Goal: Task Accomplishment & Management: Use online tool/utility

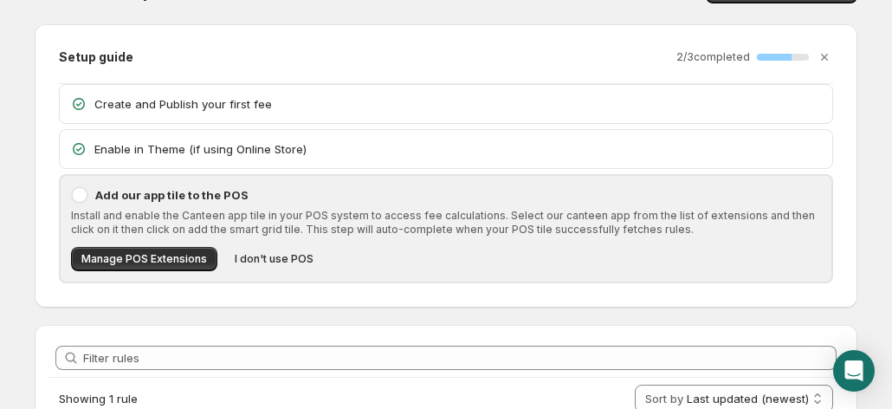
scroll to position [195, 0]
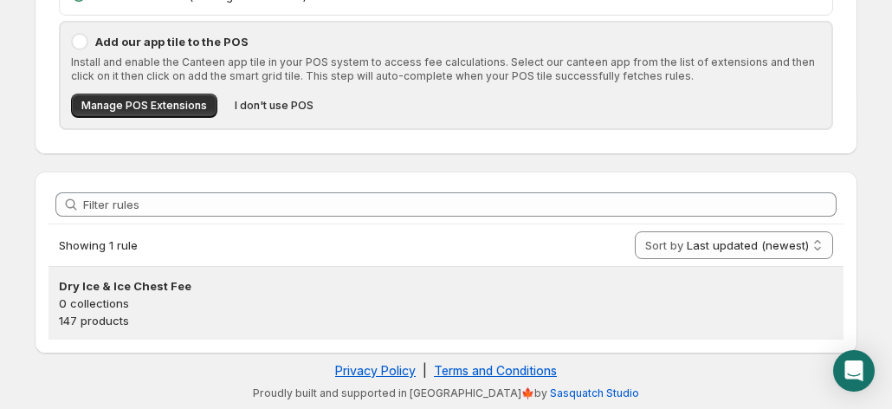
click at [599, 304] on p "0 collections" at bounding box center [446, 302] width 774 height 17
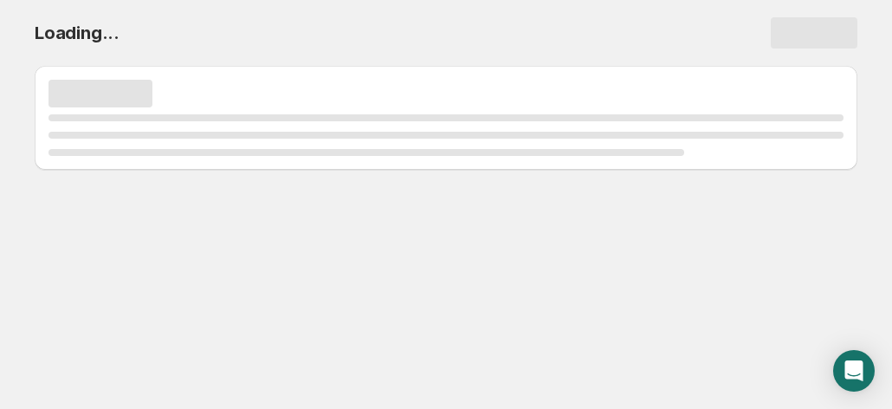
scroll to position [0, 0]
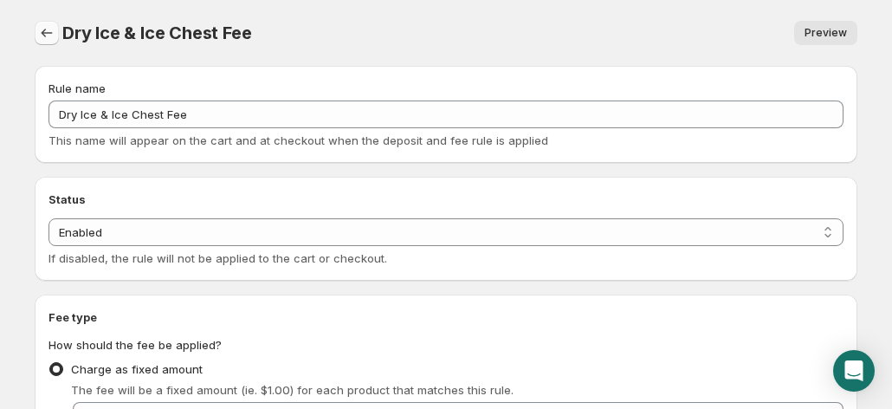
click at [42, 33] on icon "Settings" at bounding box center [47, 33] width 11 height 9
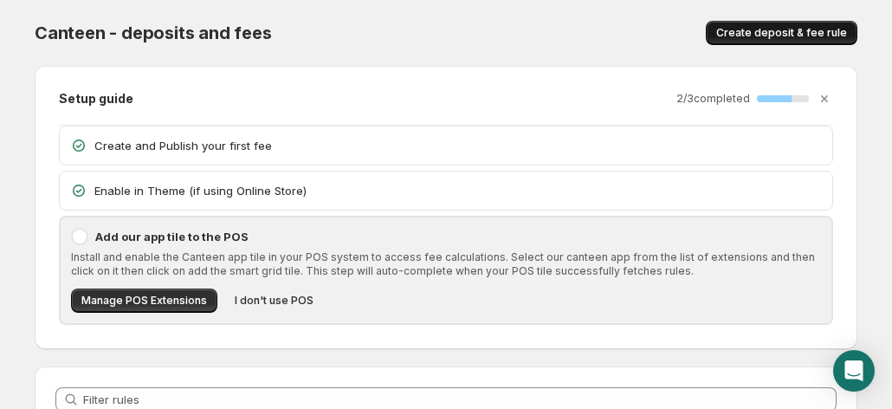
click at [760, 23] on button "Create deposit & fee rule" at bounding box center [781, 33] width 151 height 24
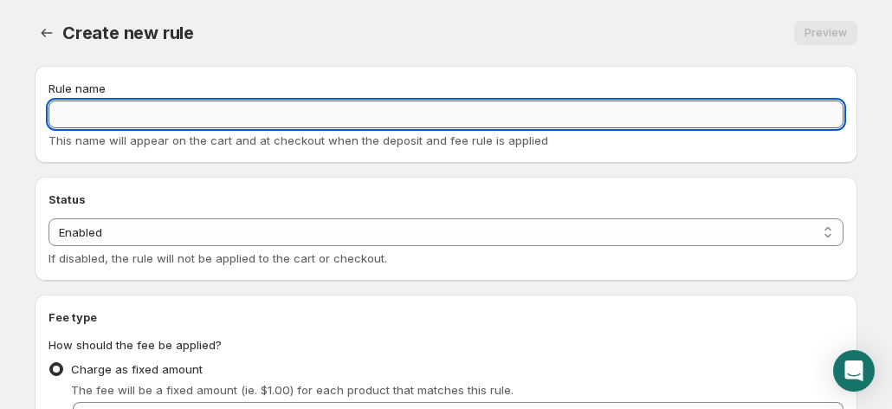
click at [134, 110] on input "Rule name" at bounding box center [445, 114] width 795 height 28
type input "d"
type input "Dry Ice x 2"
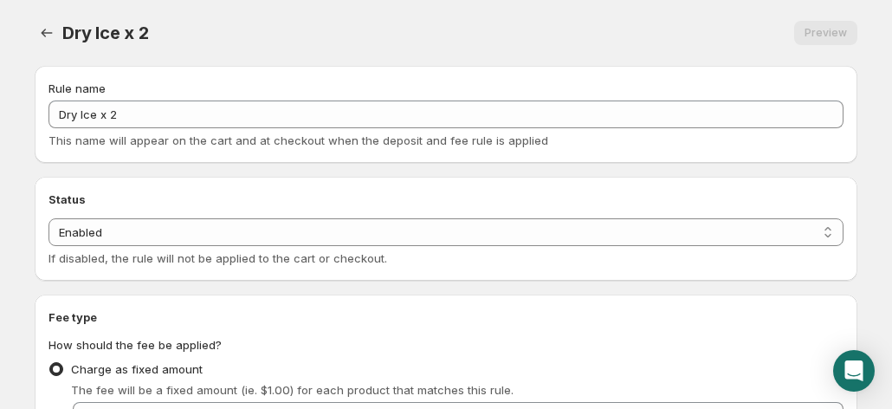
click at [256, 155] on div "Rule name Dry Ice x 2 This name will appear on the cart and at checkout when th…" at bounding box center [446, 114] width 822 height 97
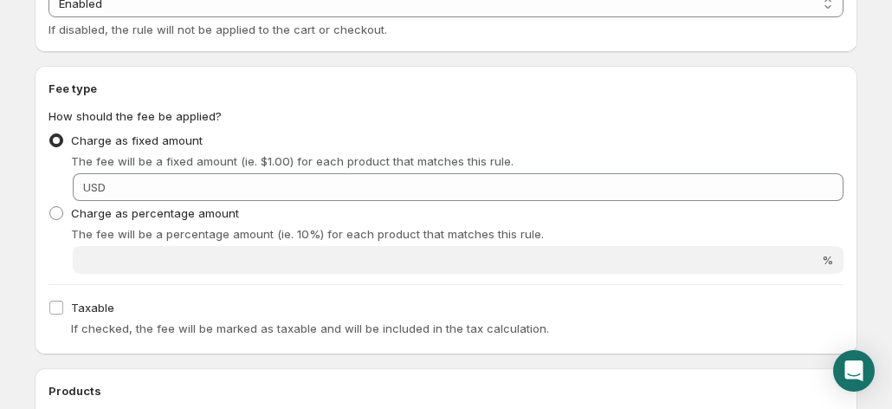
scroll to position [277, 0]
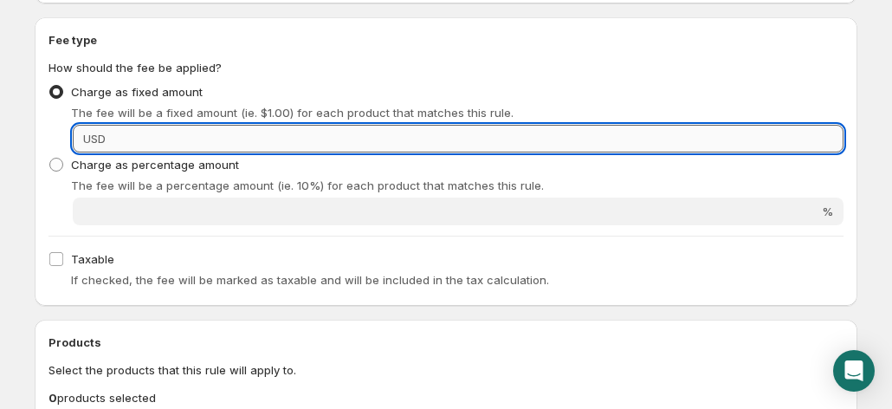
click at [134, 136] on input "Fixed amount" at bounding box center [477, 139] width 732 height 28
click at [134, 136] on input "15.00" at bounding box center [477, 139] width 732 height 28
type input "15.00"
click at [87, 145] on div "USD" at bounding box center [94, 138] width 23 height 17
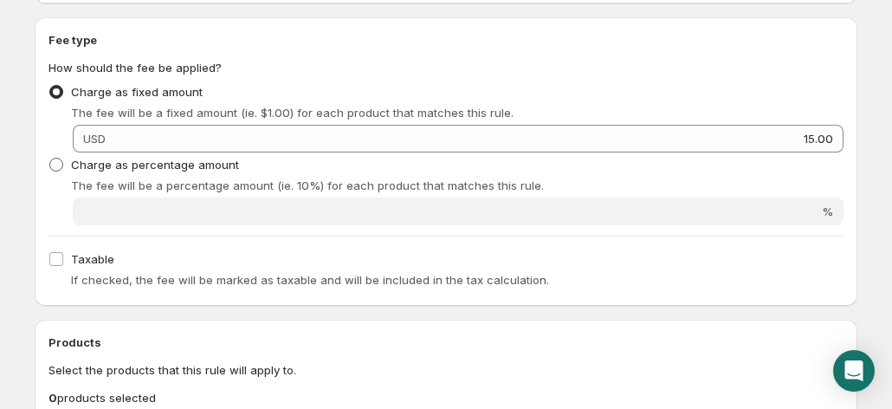
click at [111, 153] on label "Charge as percentage amount" at bounding box center [143, 164] width 190 height 24
click at [50, 158] on input "Charge as percentage amount" at bounding box center [49, 158] width 1 height 1
radio input "true"
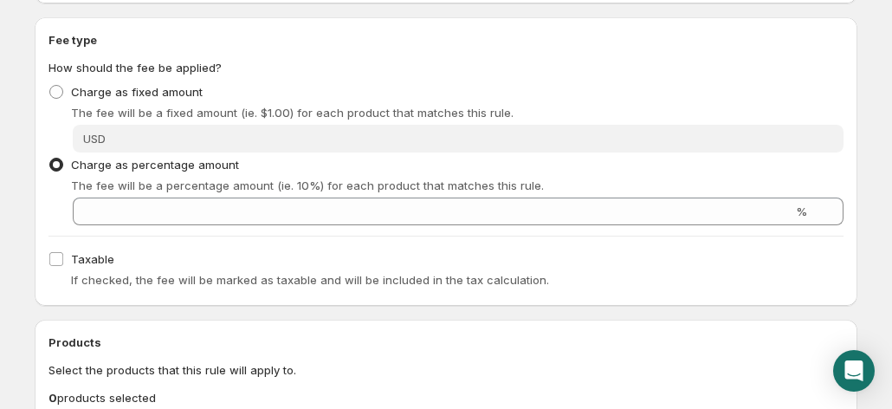
click at [101, 122] on div "Charge as fixed amount The fee will be a fixed amount (ie. $1.00) for each prod…" at bounding box center [445, 116] width 795 height 73
click at [57, 93] on span at bounding box center [56, 92] width 14 height 14
click at [50, 86] on input "Charge as fixed amount" at bounding box center [49, 85] width 1 height 1
radio input "true"
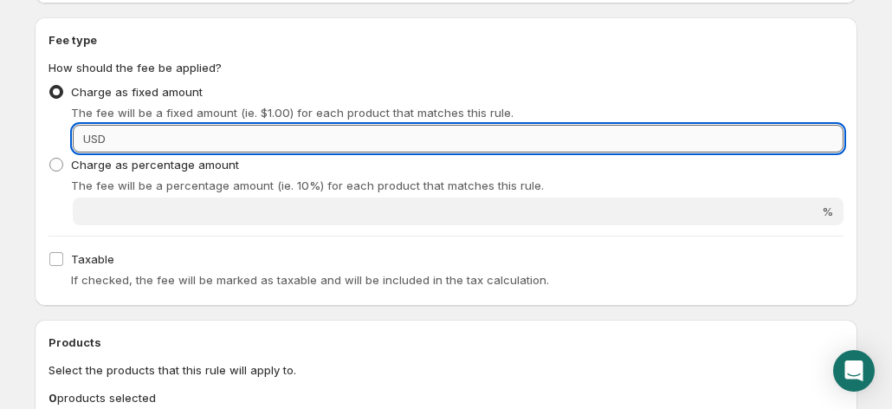
click at [213, 135] on input "Fixed amount" at bounding box center [477, 139] width 732 height 28
click at [213, 135] on input "18.00" at bounding box center [477, 139] width 732 height 28
type input "18.00"
click at [36, 127] on div "Fee type How should the fee be applied? Charge as fixed amount The fee will be …" at bounding box center [446, 161] width 822 height 288
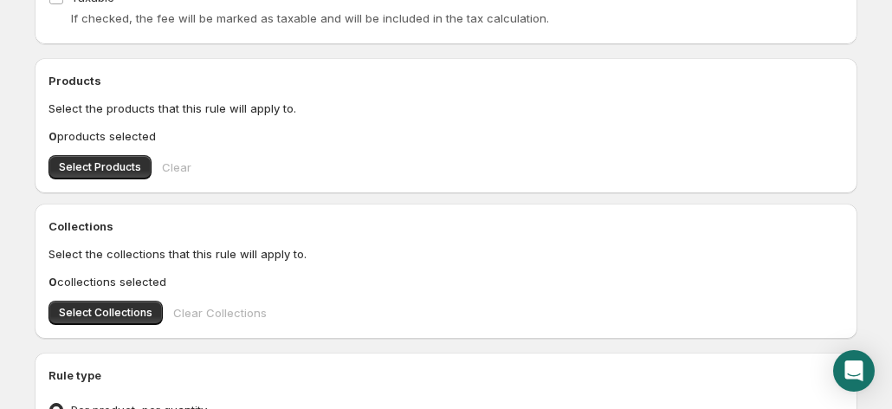
scroll to position [377, 0]
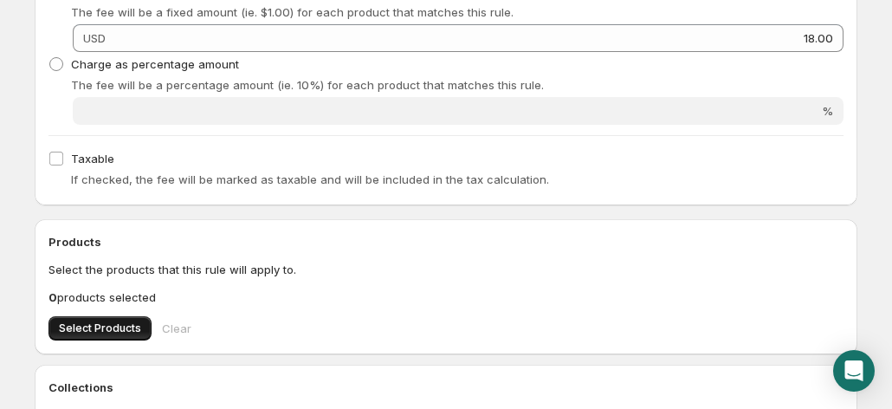
click at [111, 324] on span "Select Products" at bounding box center [100, 328] width 82 height 14
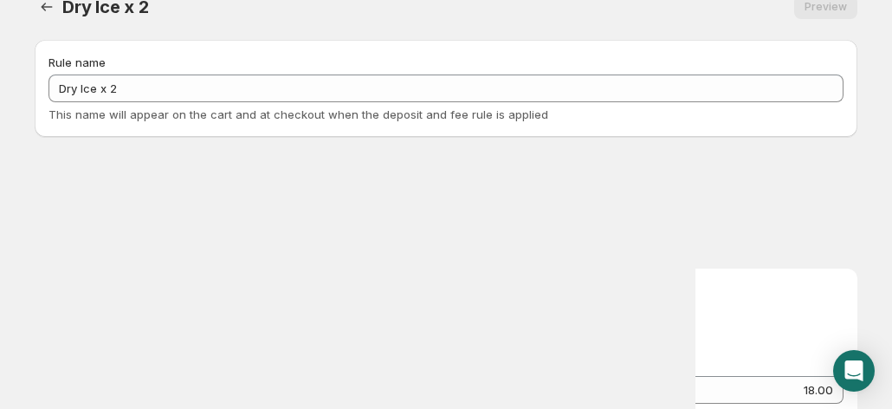
scroll to position [0, 0]
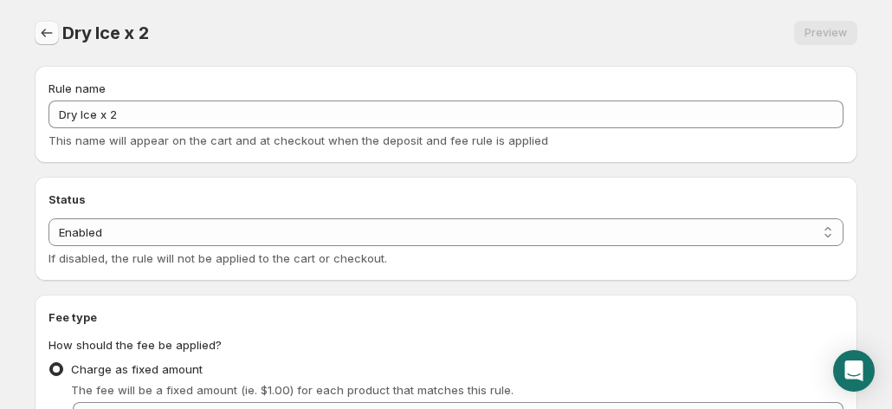
click at [44, 31] on icon "Settings" at bounding box center [46, 32] width 17 height 17
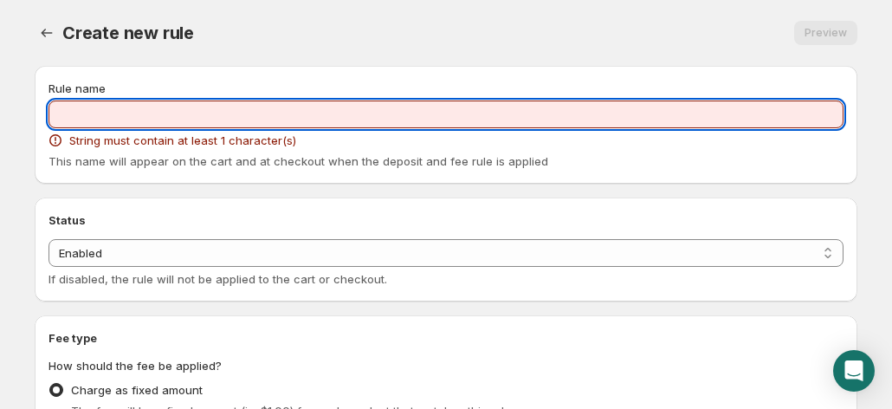
click at [221, 105] on input "Rule name" at bounding box center [445, 114] width 795 height 28
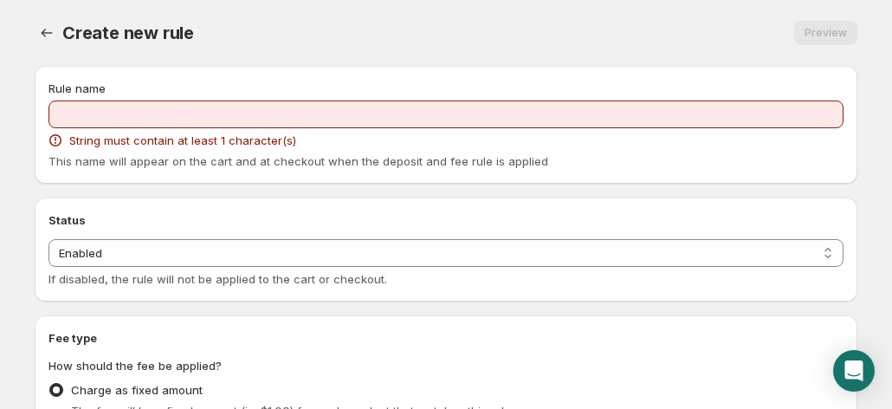
click at [64, 27] on span "Create new rule" at bounding box center [128, 33] width 132 height 21
click at [50, 27] on icon "Settings" at bounding box center [46, 32] width 17 height 17
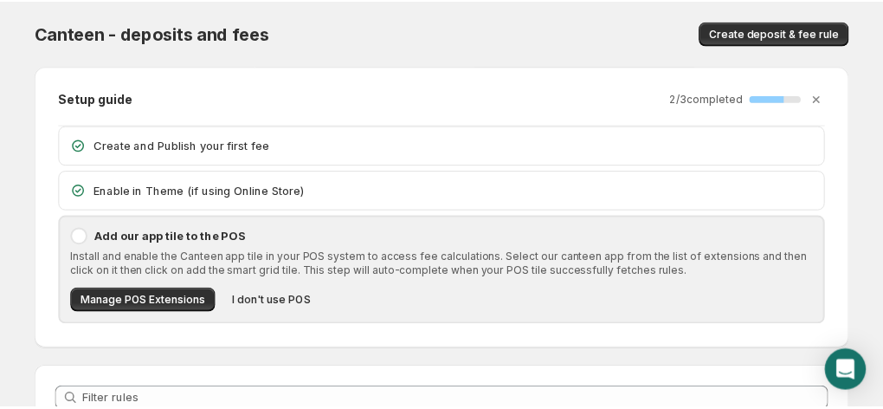
scroll to position [195, 0]
